Goal: Task Accomplishment & Management: Complete application form

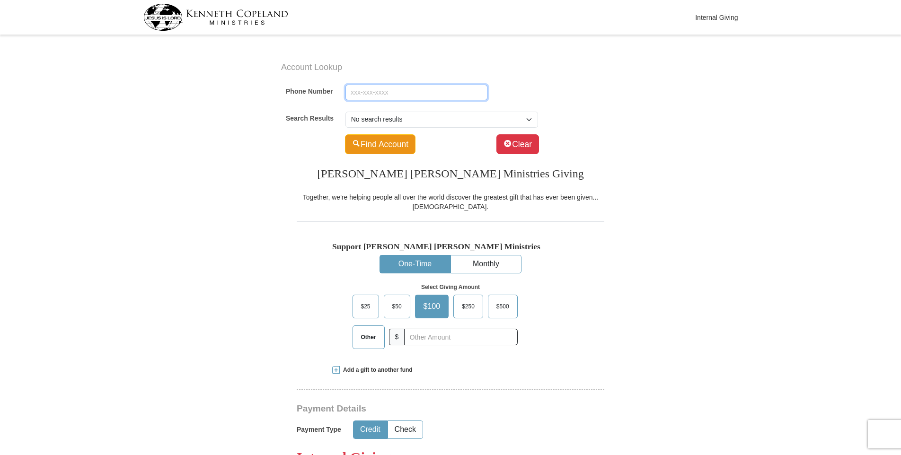
click at [366, 95] on input "Phone Number" at bounding box center [417, 93] width 142 height 16
type input "945-243-7203"
type input "Deborah"
type input "Kasongo"
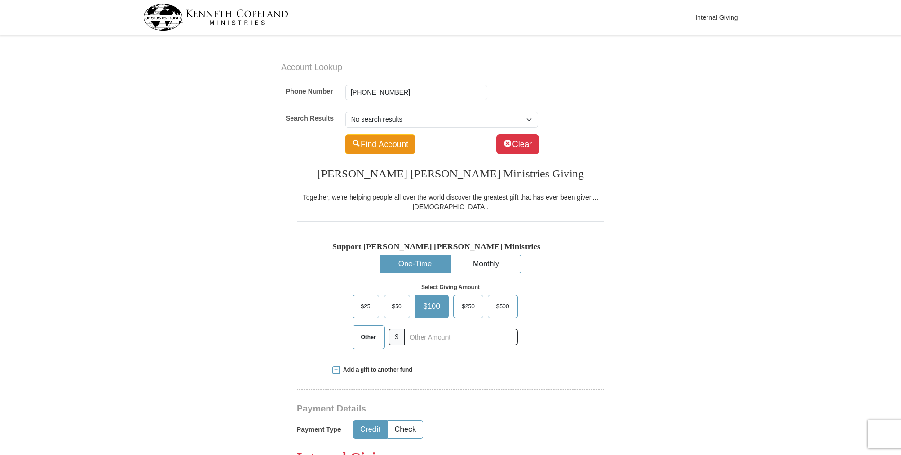
type input "dkasongo28@gmail.com"
click at [434, 119] on select "Select Account... Deborah Kasongo -- 1668 Victoria Dr" at bounding box center [442, 120] width 193 height 16
drag, startPoint x: 401, startPoint y: 90, endPoint x: 244, endPoint y: 87, distance: 157.6
click at [246, 87] on div "Account Lookup Phone Number 945-243-7203 Search Results Select Account... Debor…" at bounding box center [451, 105] width 530 height 106
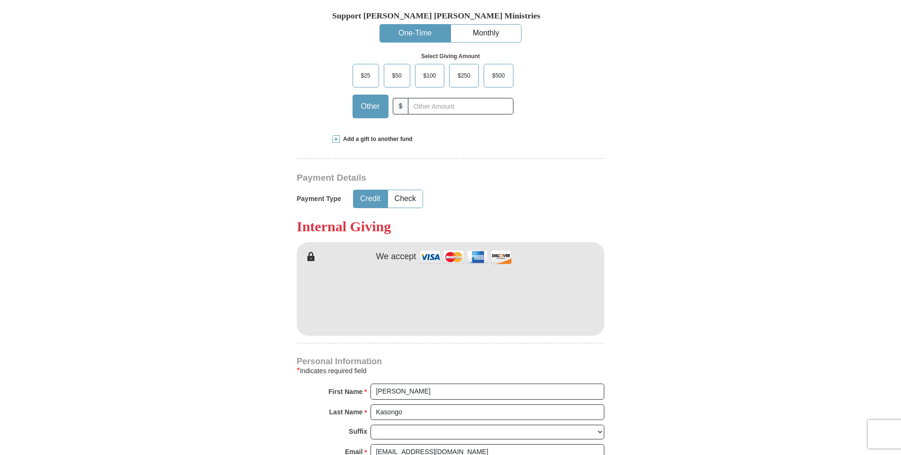
scroll to position [237, 0]
